Goal: Task Accomplishment & Management: Manage account settings

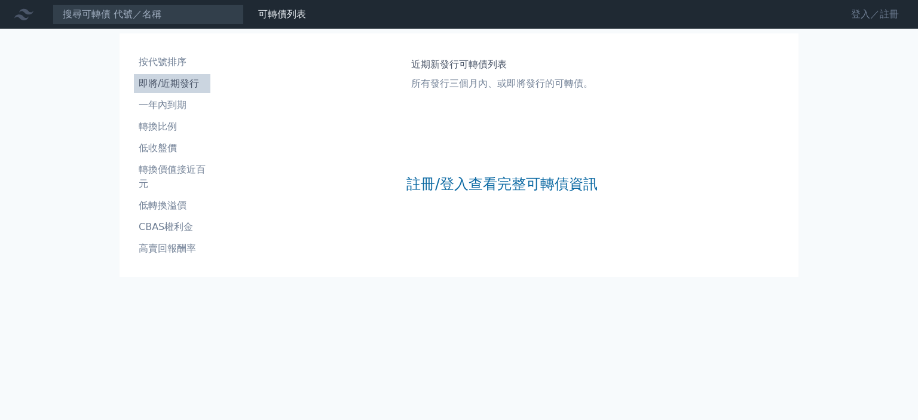
click at [855, 9] on link "登入／註冊" at bounding box center [874, 14] width 67 height 19
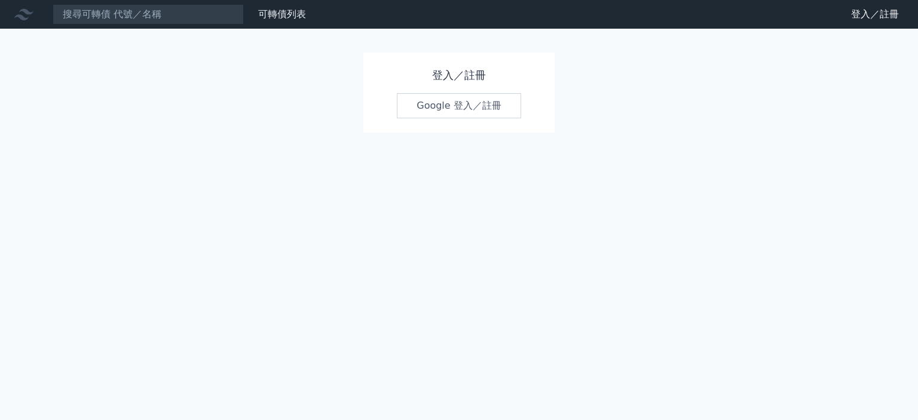
click at [442, 104] on link "Google 登入／註冊" at bounding box center [459, 105] width 124 height 25
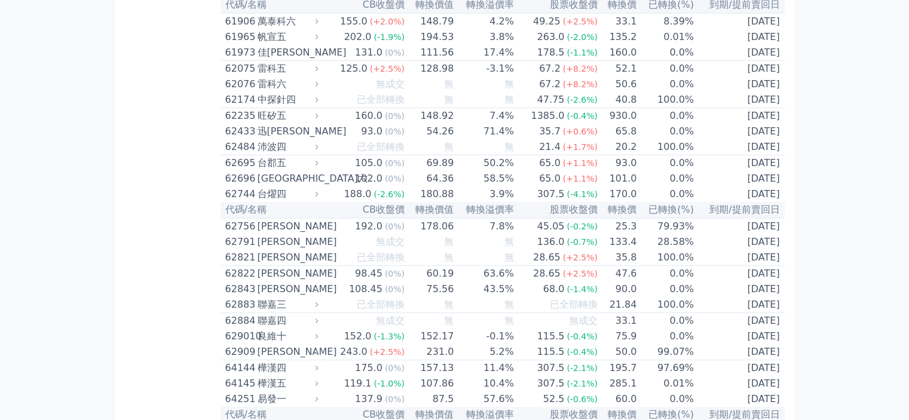
scroll to position [4684, 0]
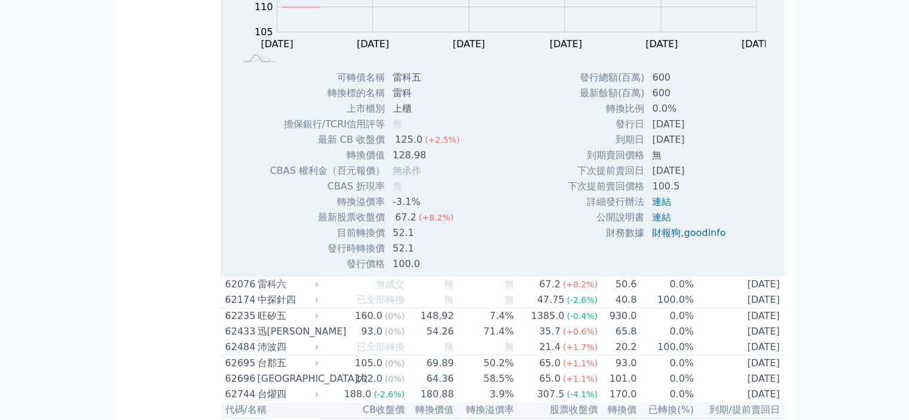
scroll to position [4715, 0]
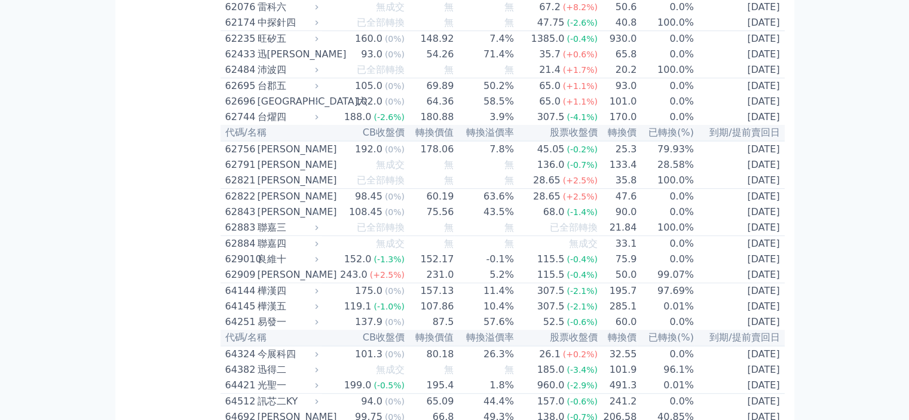
scroll to position [5040, 0]
